Goal: Navigation & Orientation: Find specific page/section

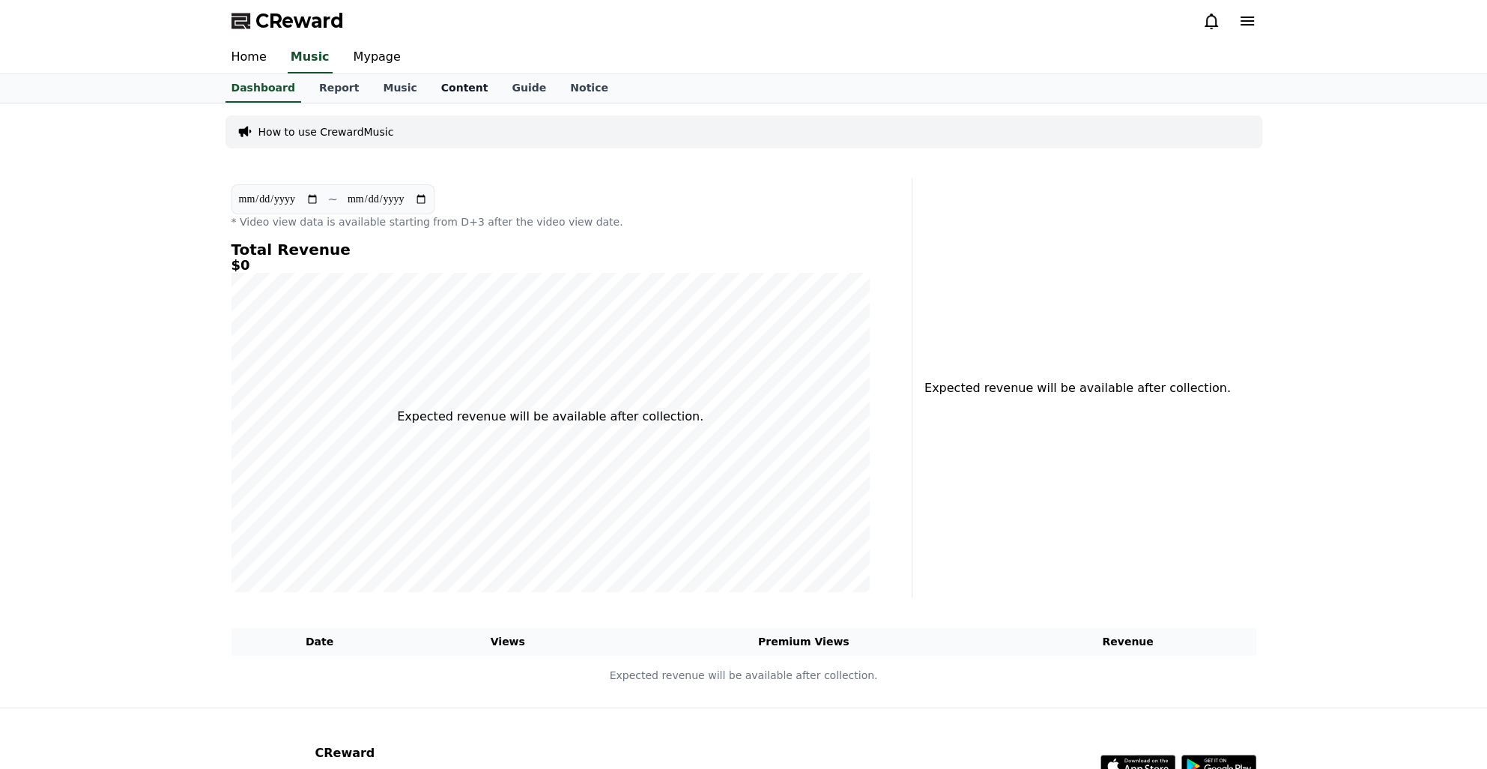
click at [447, 97] on link "Content" at bounding box center [464, 88] width 71 height 28
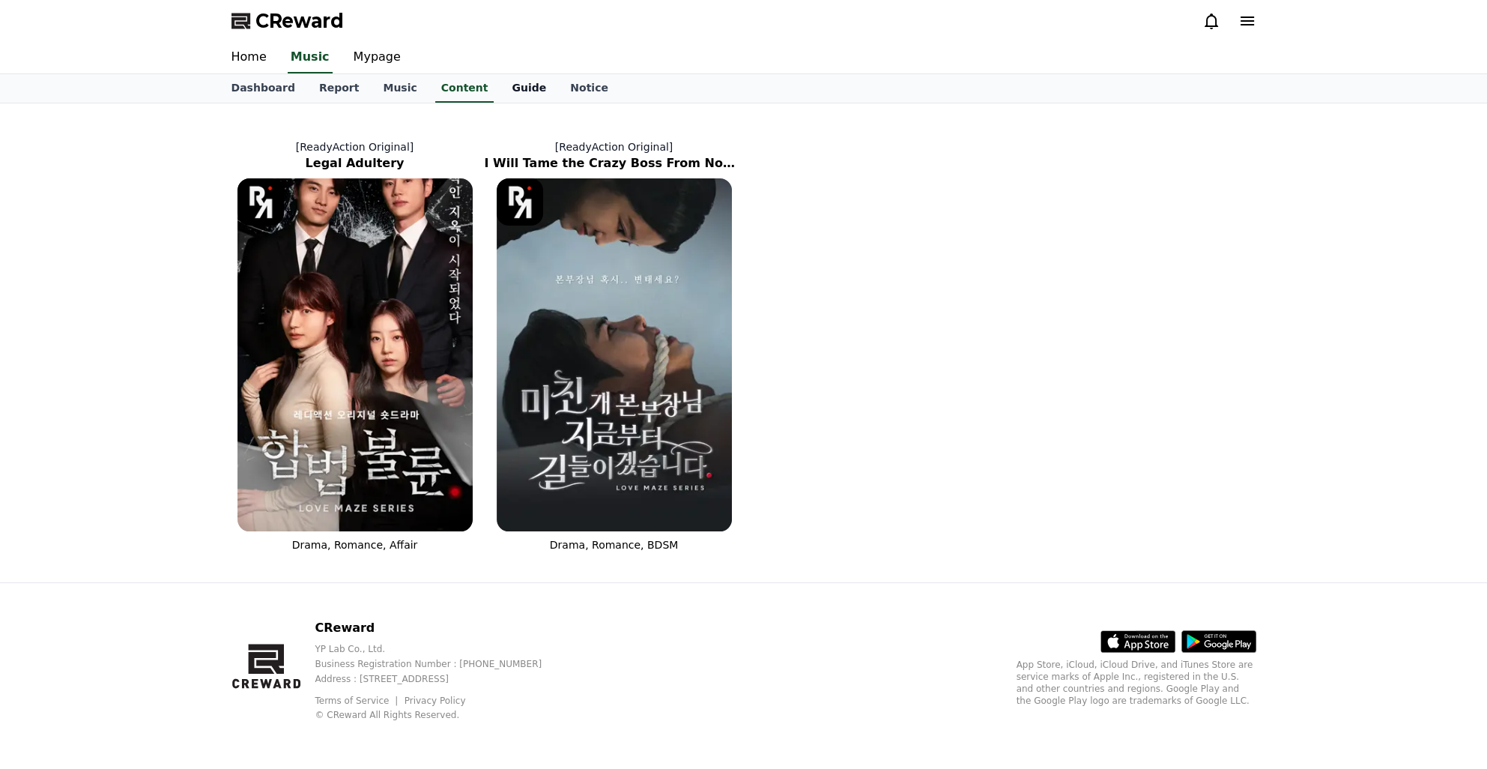
click at [500, 92] on link "Guide" at bounding box center [529, 88] width 58 height 28
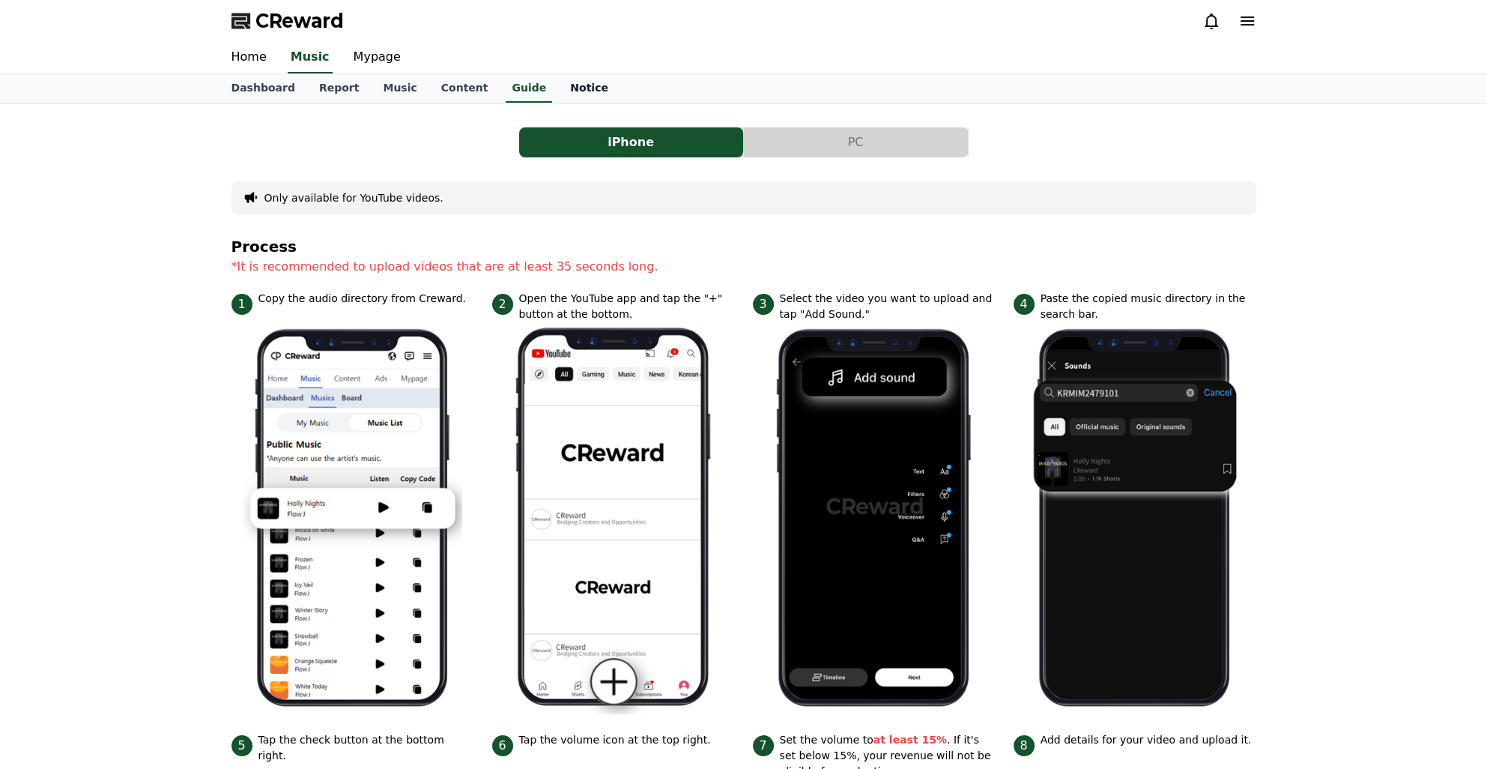
click at [570, 85] on link "Notice" at bounding box center [589, 88] width 62 height 28
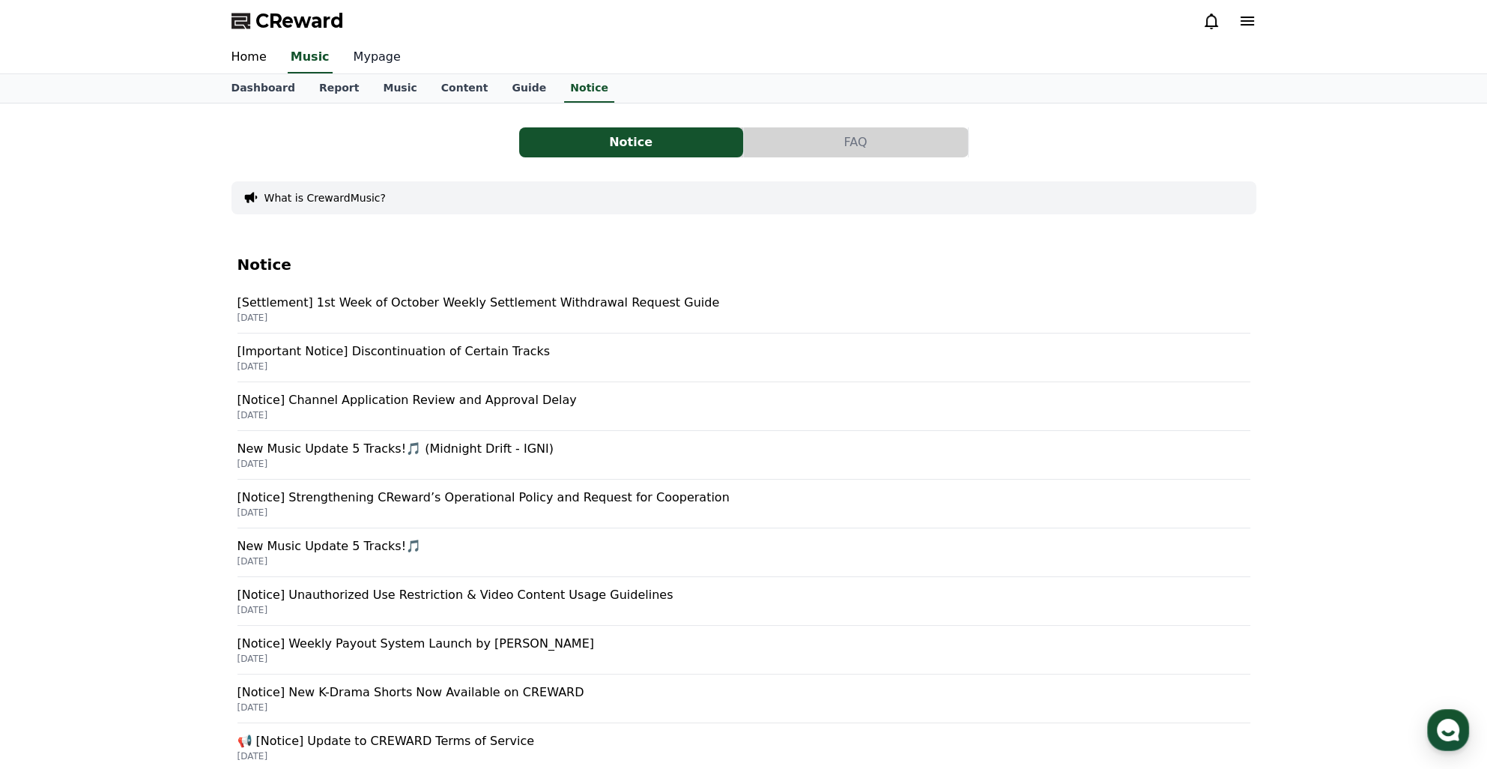
click at [386, 55] on link "Mypage" at bounding box center [377, 57] width 71 height 31
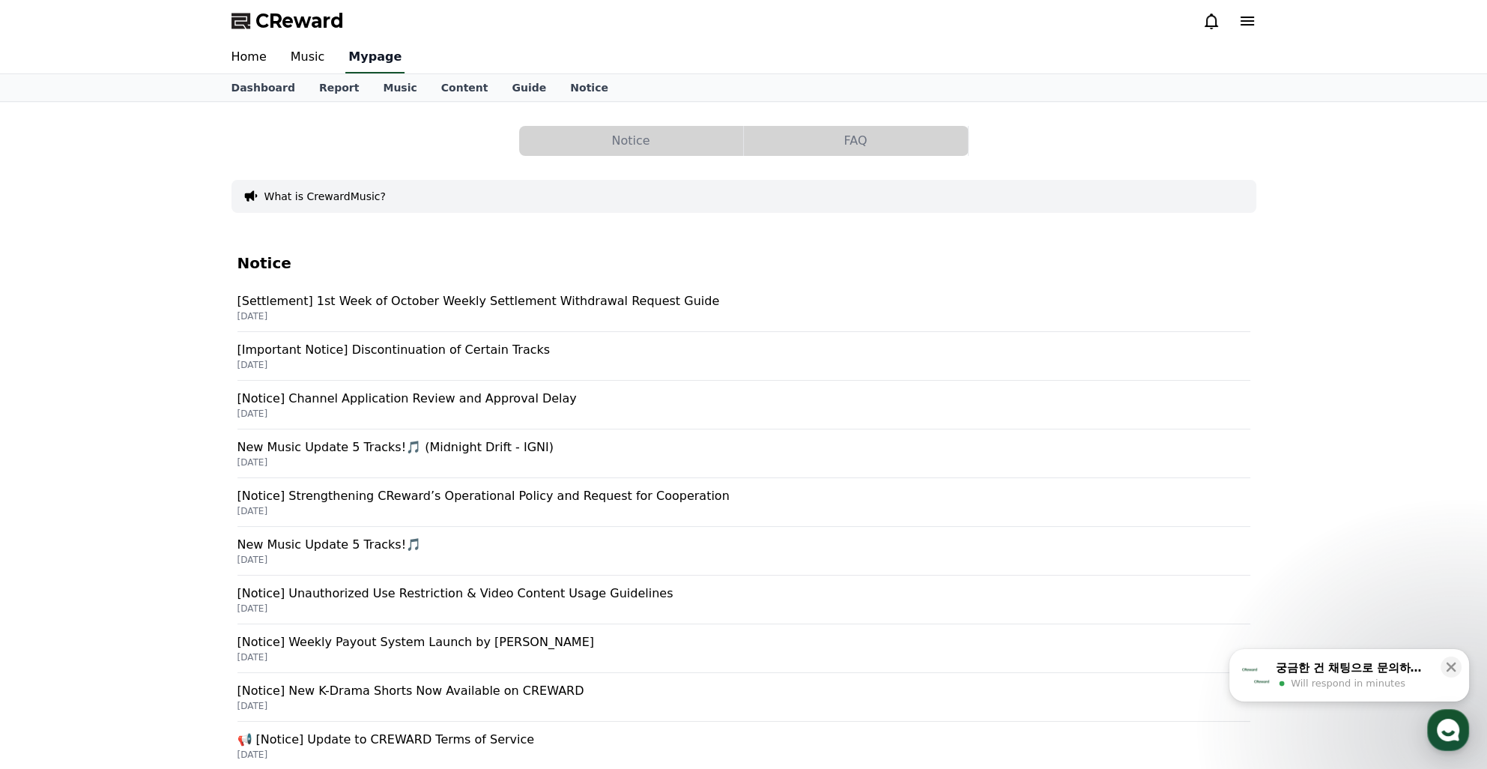
select select "**********"
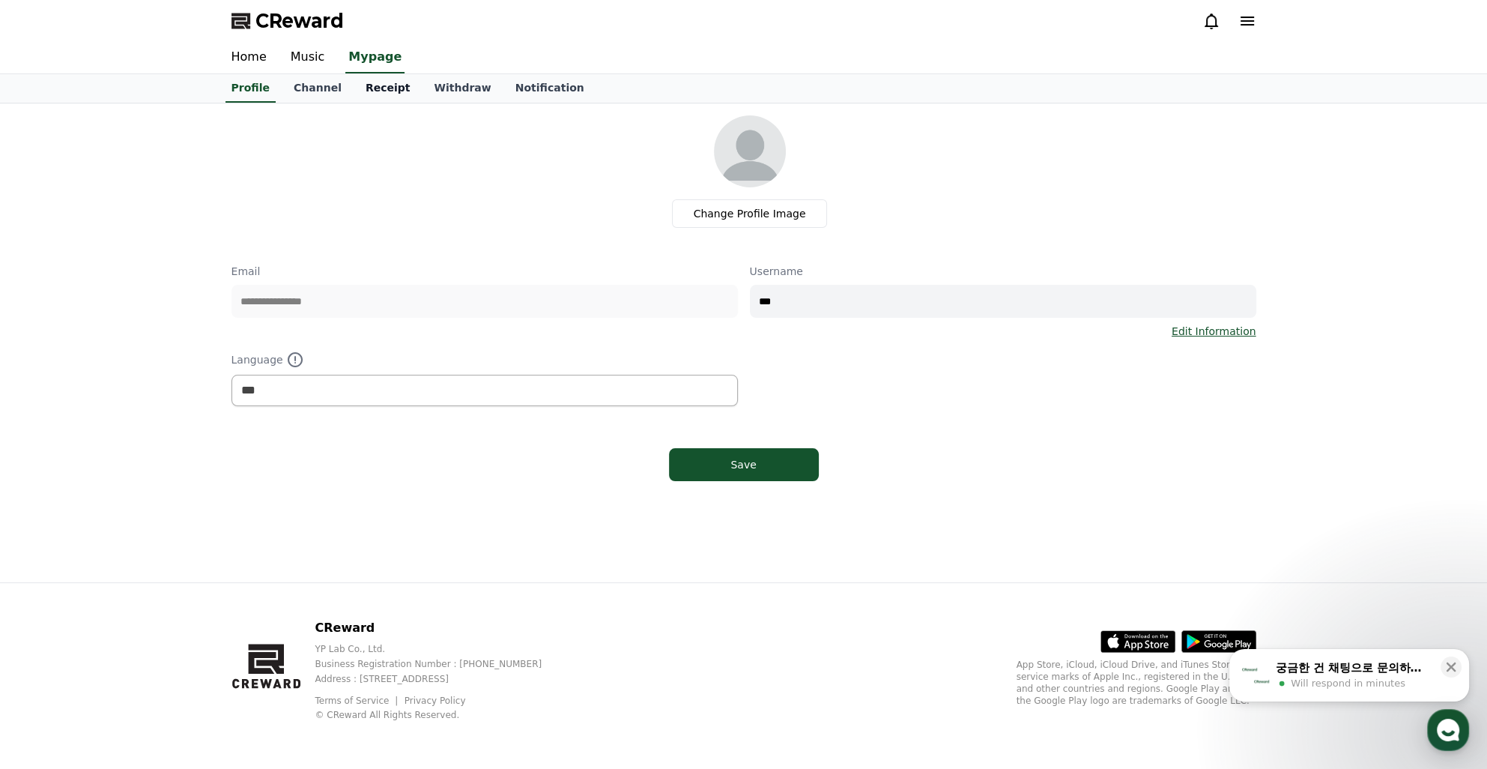
click at [378, 84] on link "Receipt" at bounding box center [388, 88] width 69 height 28
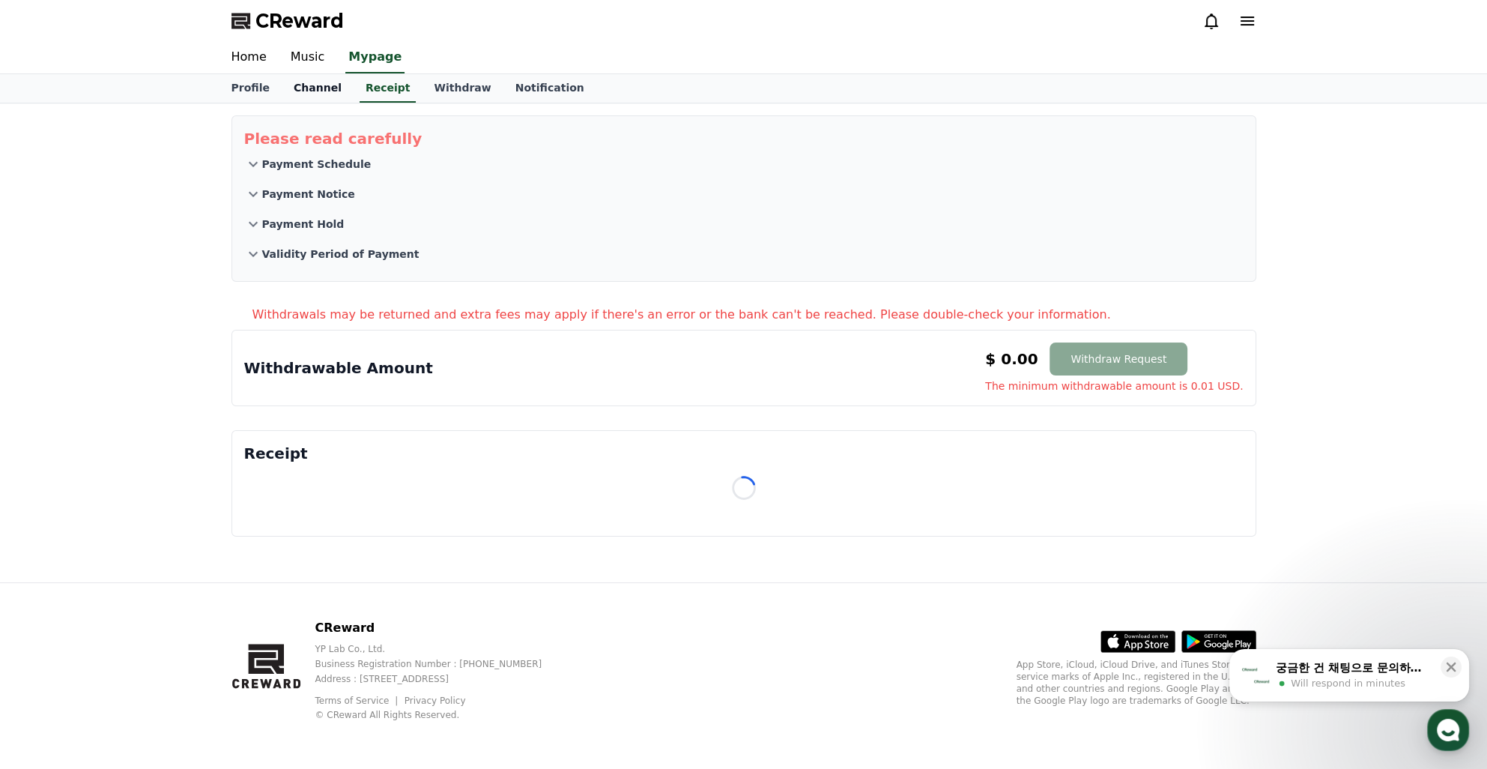
click at [321, 84] on link "Channel" at bounding box center [318, 88] width 72 height 28
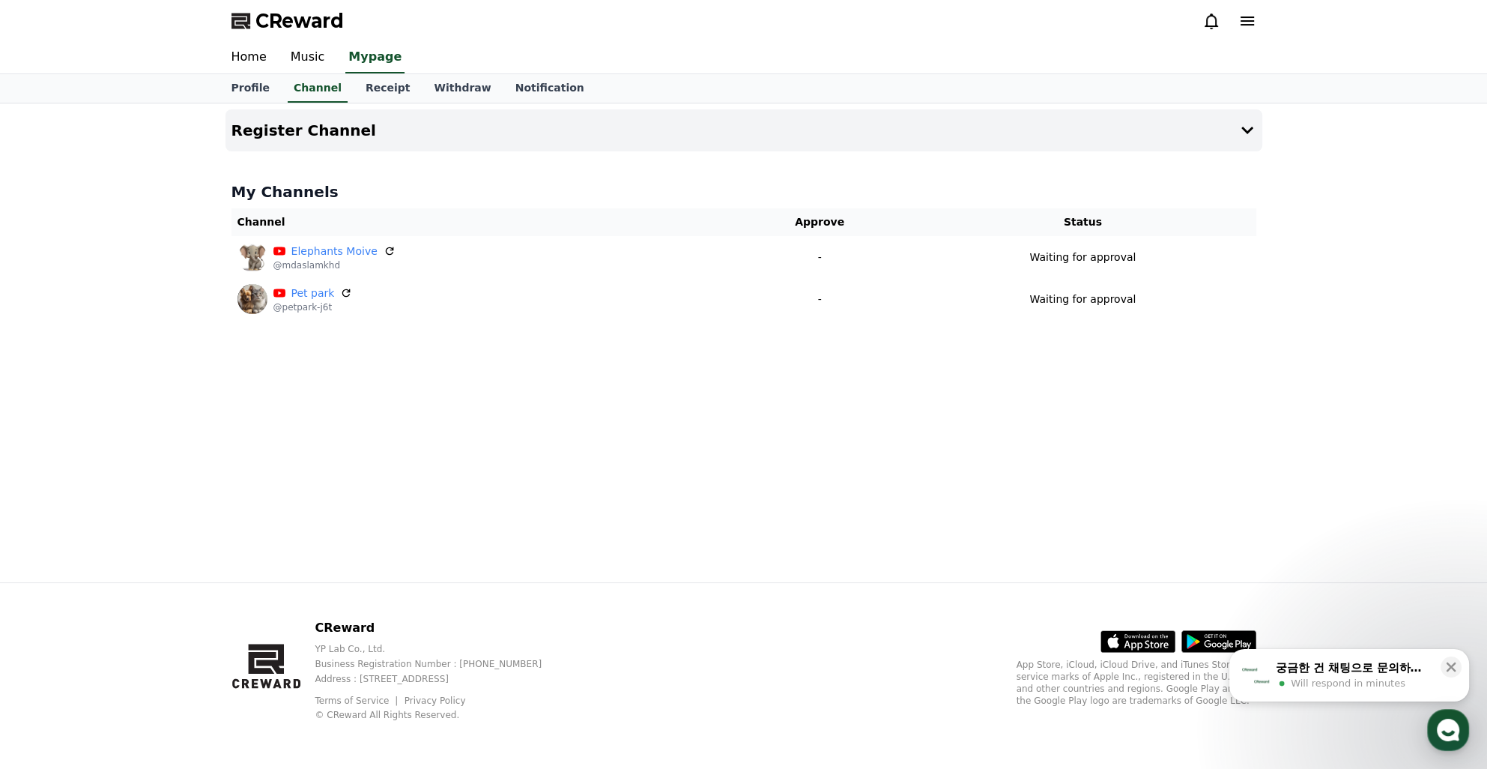
click at [889, 423] on div "Register Channel My Channels Channel Approve Status Elephants Moive @mdaslamkhd…" at bounding box center [744, 342] width 1049 height 479
